Goal: Task Accomplishment & Management: Manage account settings

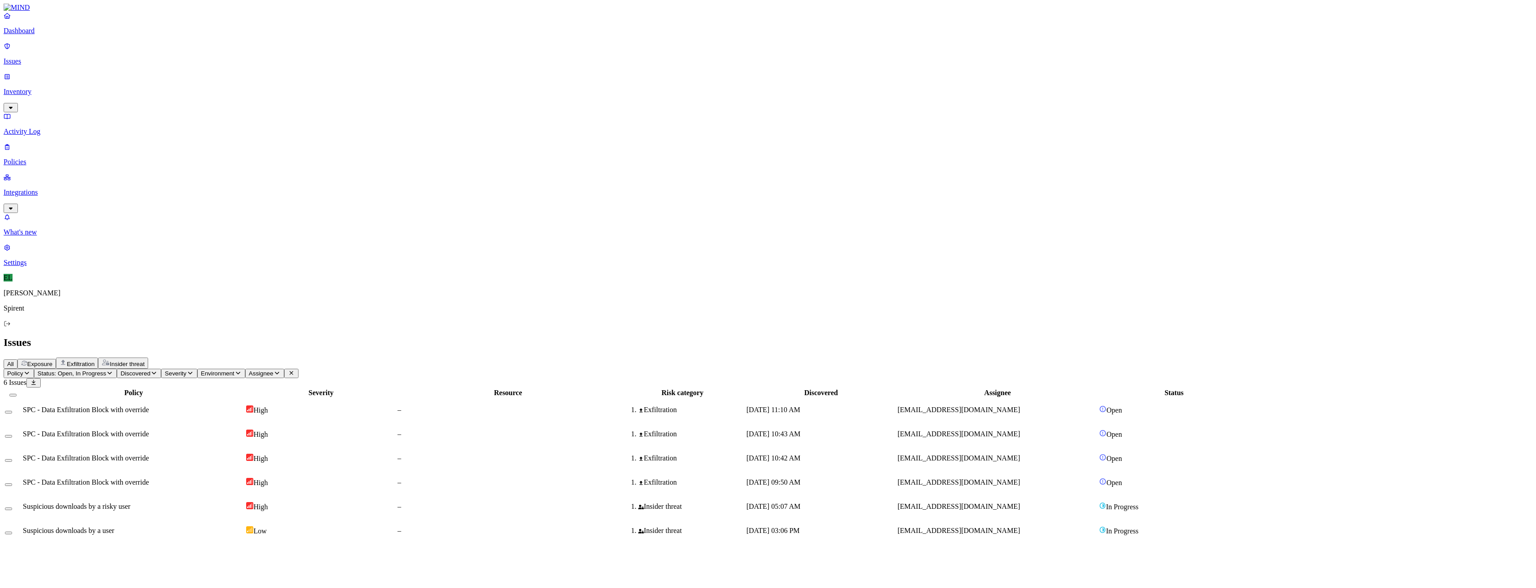
click at [149, 406] on span "SPC - Data Exfiltration Block with override" at bounding box center [86, 410] width 126 height 8
click at [130, 422] on td "SPC - Data Exfiltration Block with override" at bounding box center [133, 433] width 222 height 23
click at [149, 454] on span "SPC - Data Exfiltration Block with override" at bounding box center [86, 458] width 126 height 8
click at [12, 411] on button "Select row" at bounding box center [8, 412] width 7 height 3
click at [12, 438] on button "Select row" at bounding box center [8, 439] width 7 height 3
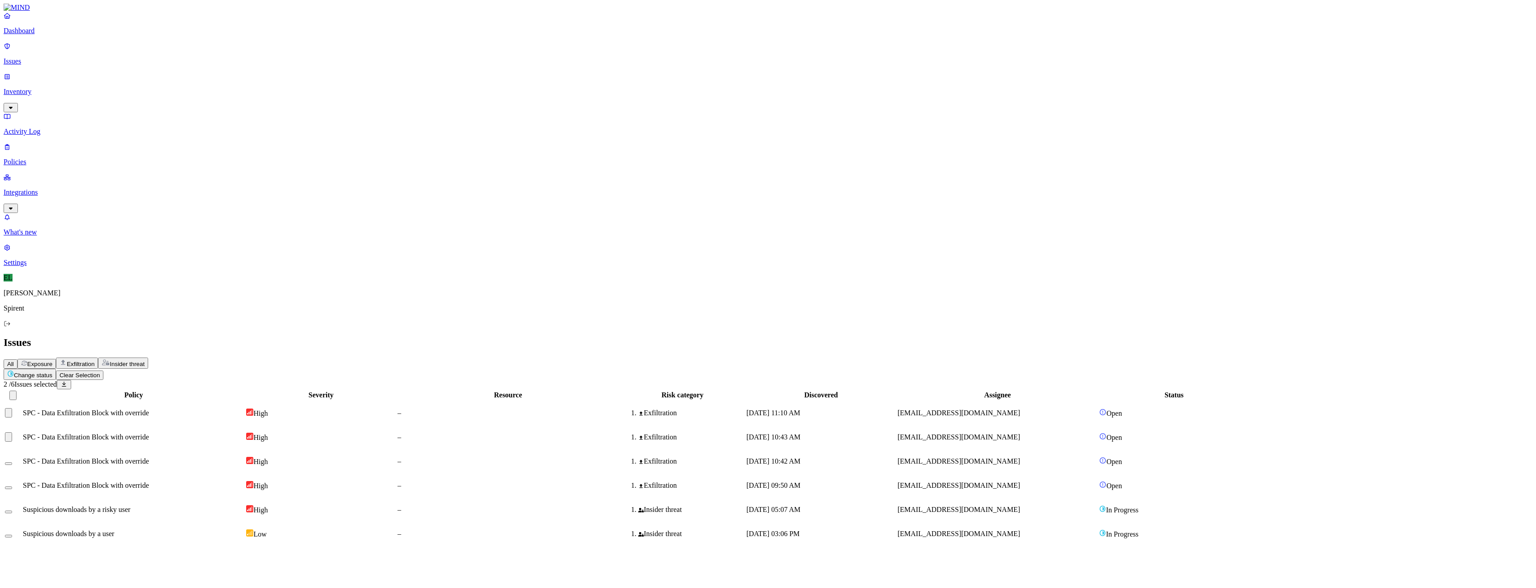
click at [12, 462] on button "Select row" at bounding box center [8, 463] width 7 height 3
click at [132, 51] on html "Dashboard Issues Inventory Activity Log Policies Integrations What's new 1 Sett…" at bounding box center [768, 275] width 1536 height 550
click at [157, 83] on p "Resolved" at bounding box center [169, 80] width 25 height 7
select select "Custom Reason"
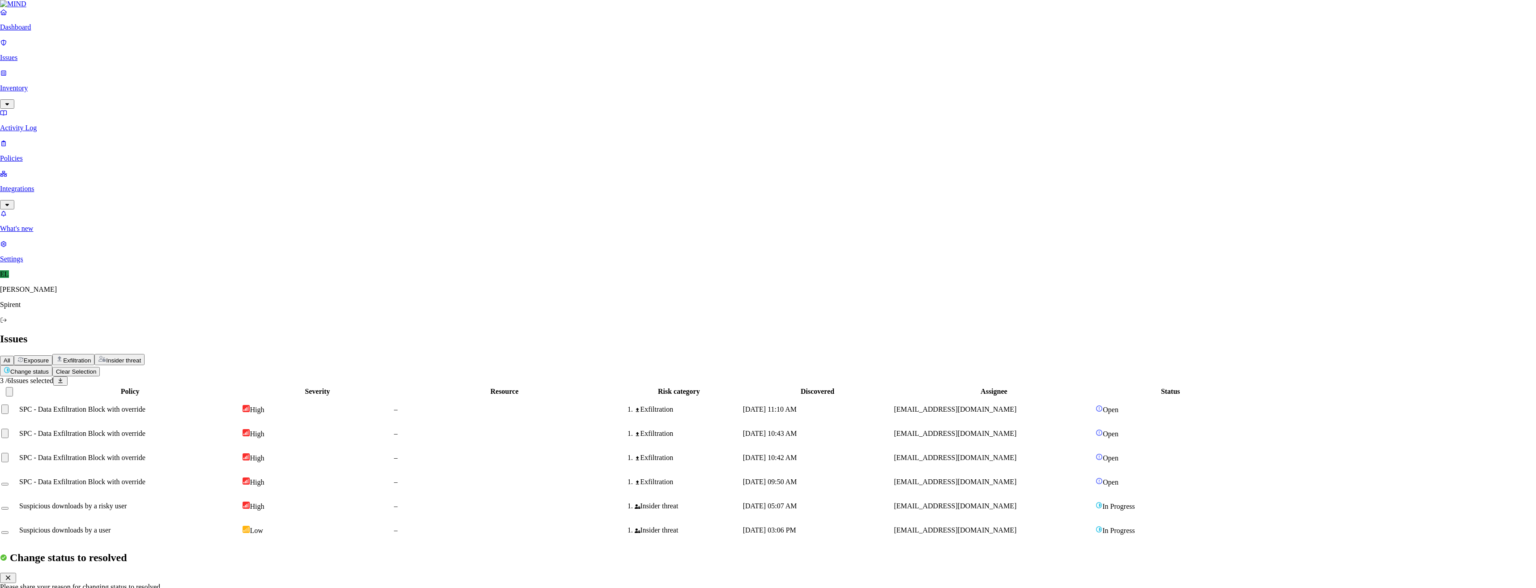
type textarea "Not sensitive"
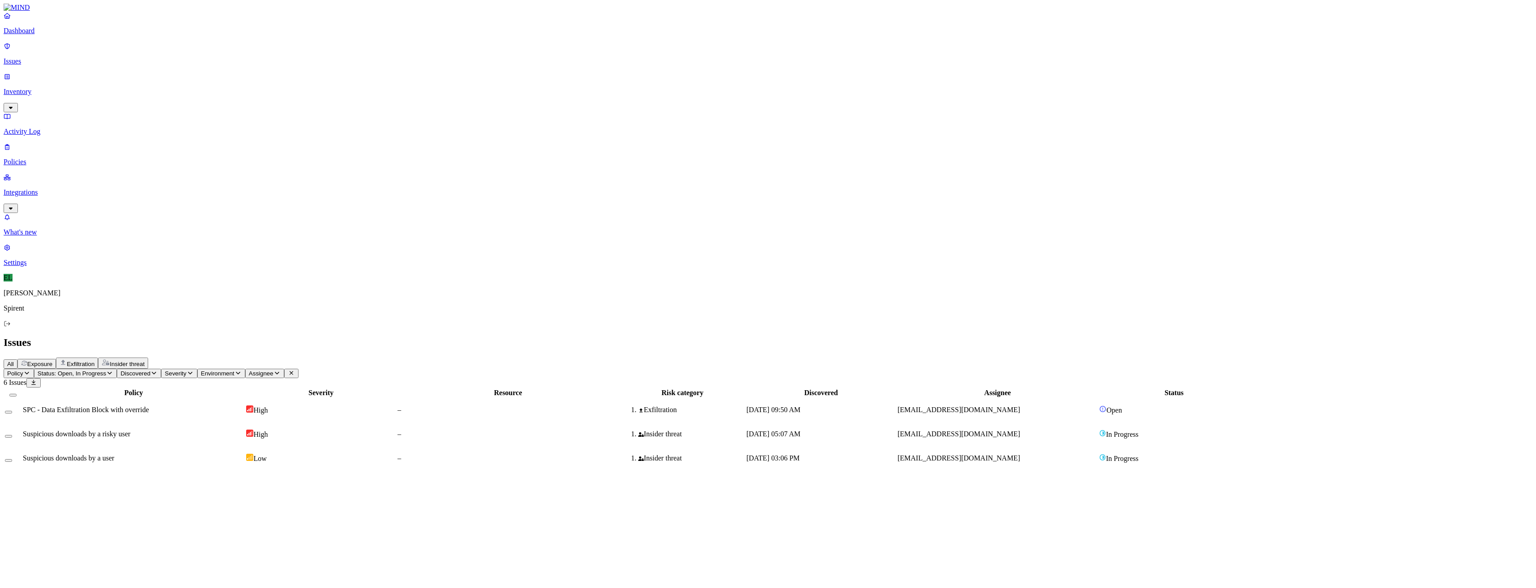
click at [149, 406] on span "SPC - Data Exfiltration Block with override" at bounding box center [86, 410] width 126 height 8
click at [12, 411] on button "Select row" at bounding box center [8, 412] width 7 height 3
click at [135, 50] on html "Dashboard Issues Inventory Activity Log Policies Integrations What's new 1 Sett…" at bounding box center [768, 240] width 1536 height 481
click at [157, 83] on p "Resolved" at bounding box center [169, 80] width 25 height 7
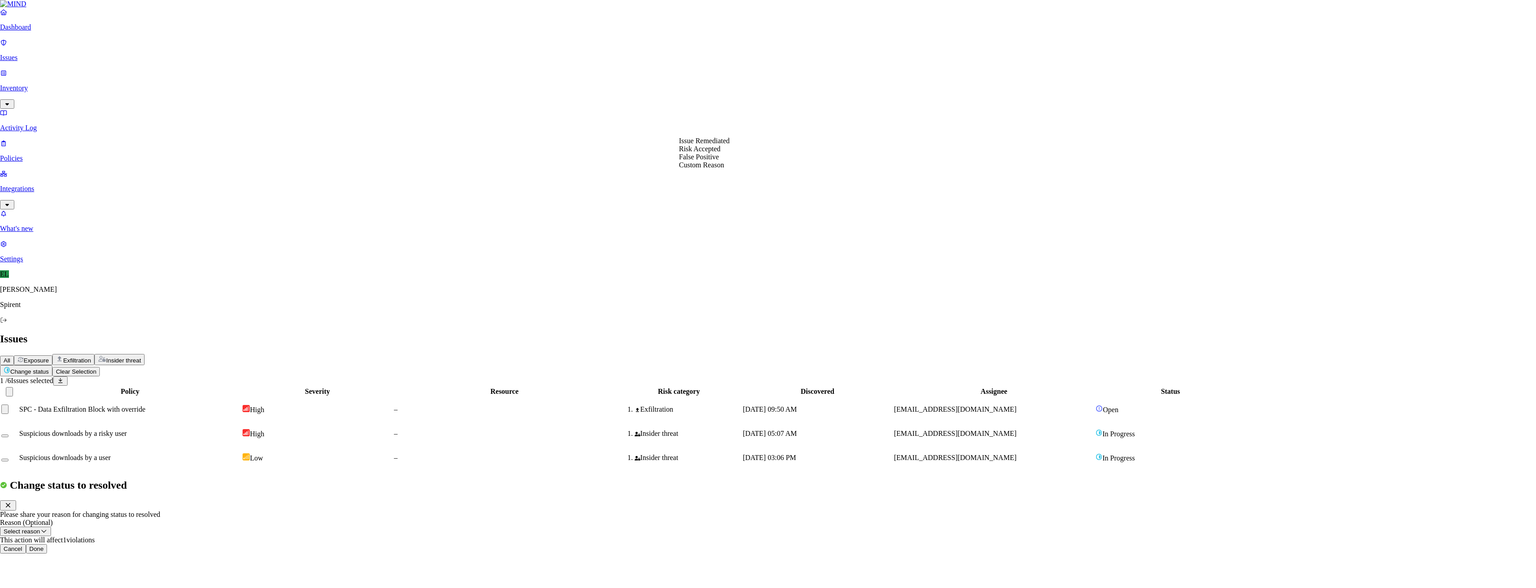
click at [51, 527] on button "Select reason" at bounding box center [25, 531] width 51 height 9
select select "Custom Reason"
click at [81, 544] on textarea at bounding box center [40, 552] width 81 height 16
type textarea "text translation"
drag, startPoint x: 829, startPoint y: 248, endPoint x: 834, endPoint y: 249, distance: 4.5
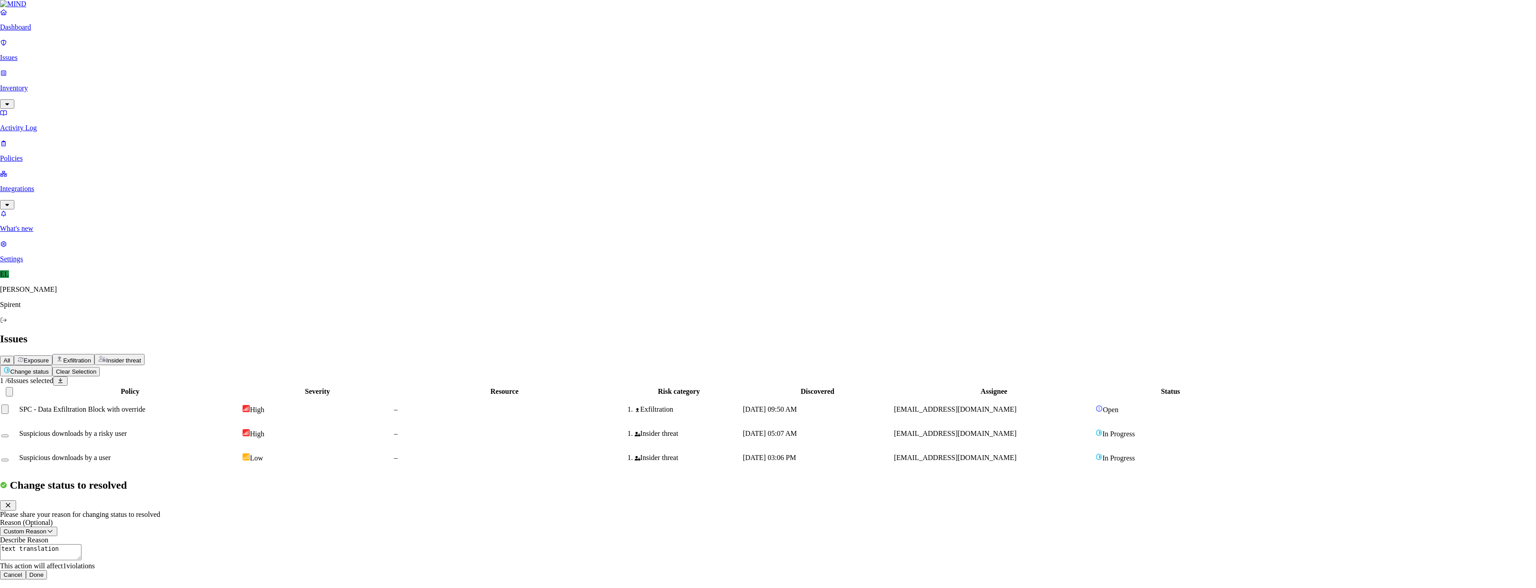
click at [834, 570] on div "Cancel Done" at bounding box center [768, 574] width 1536 height 9
click at [47, 570] on button "Done" at bounding box center [36, 574] width 21 height 9
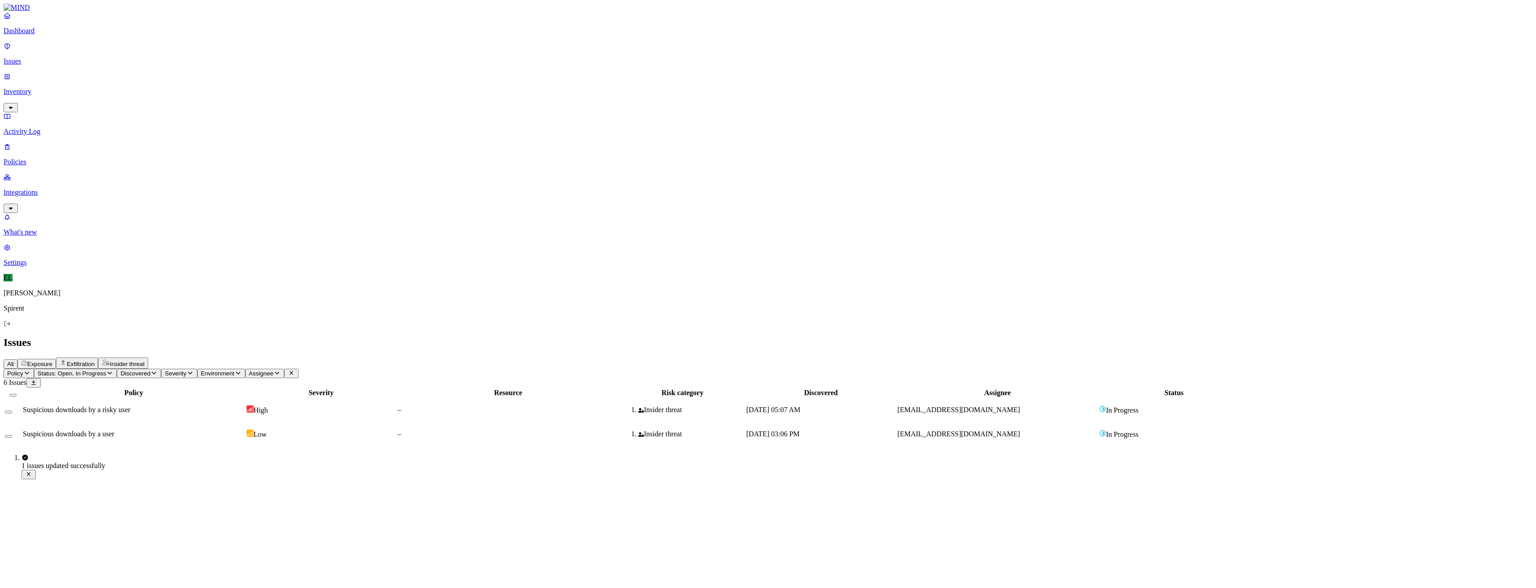
click at [744, 406] on div "Insider threat" at bounding box center [682, 410] width 124 height 8
click at [14, 455] on icon "button" at bounding box center [10, 458] width 7 height 6
